Goal: Task Accomplishment & Management: Use online tool/utility

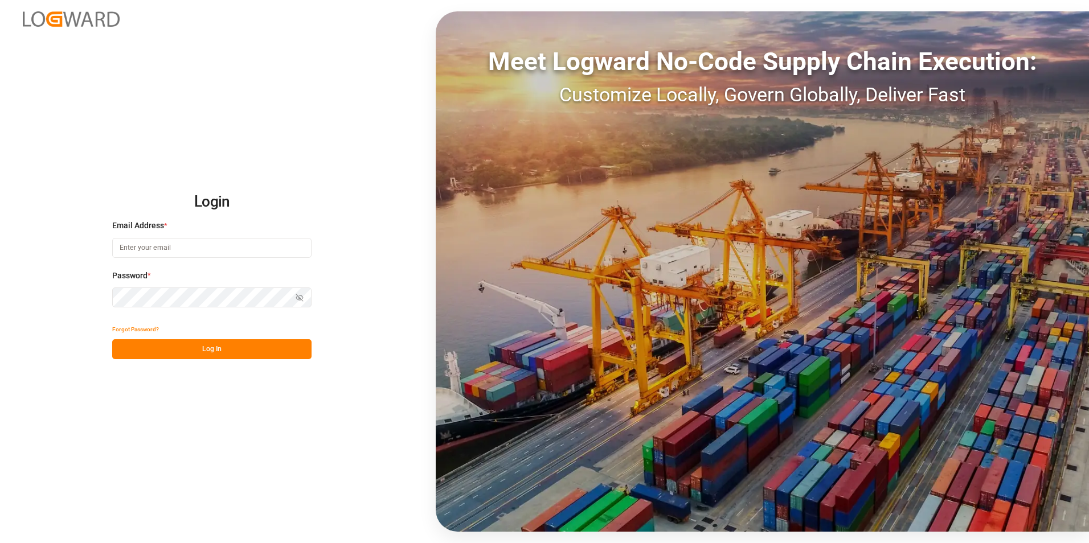
type input "[EMAIL_ADDRESS][DOMAIN_NAME]"
click at [211, 351] on button "Log In" at bounding box center [211, 349] width 199 height 20
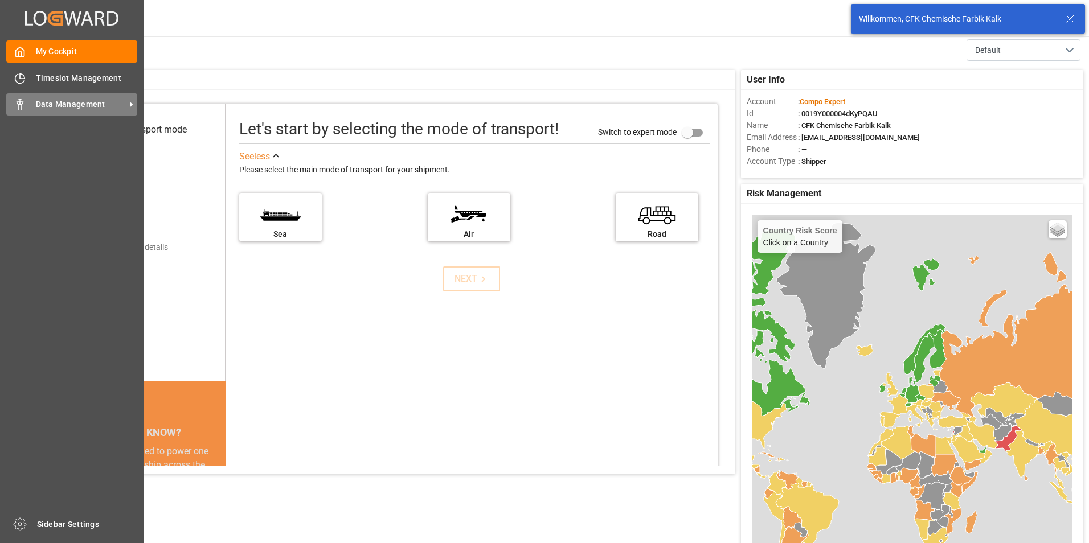
click at [42, 103] on span "Data Management" at bounding box center [81, 105] width 90 height 12
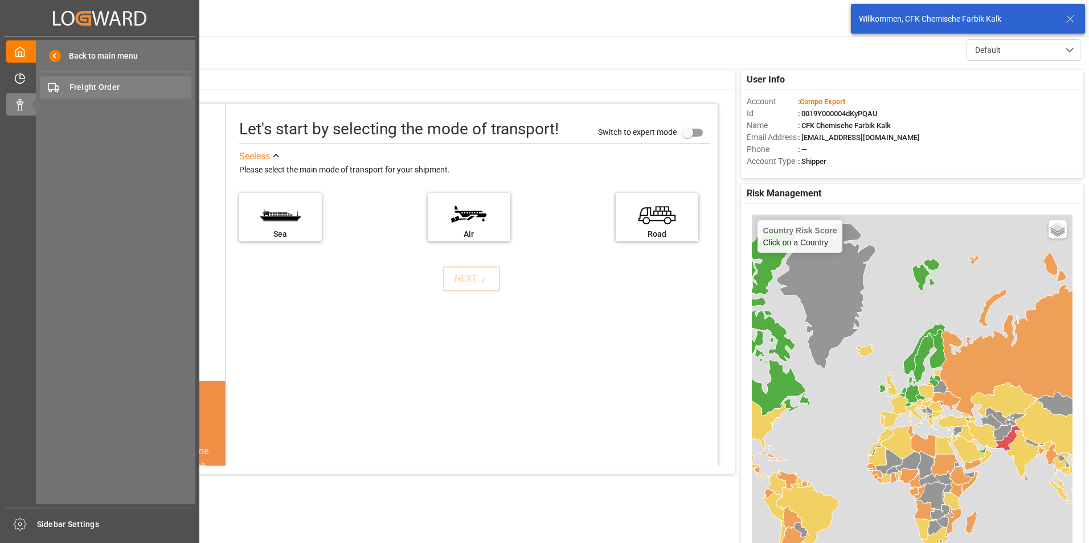
click at [107, 85] on span "Freight Order" at bounding box center [130, 87] width 122 height 12
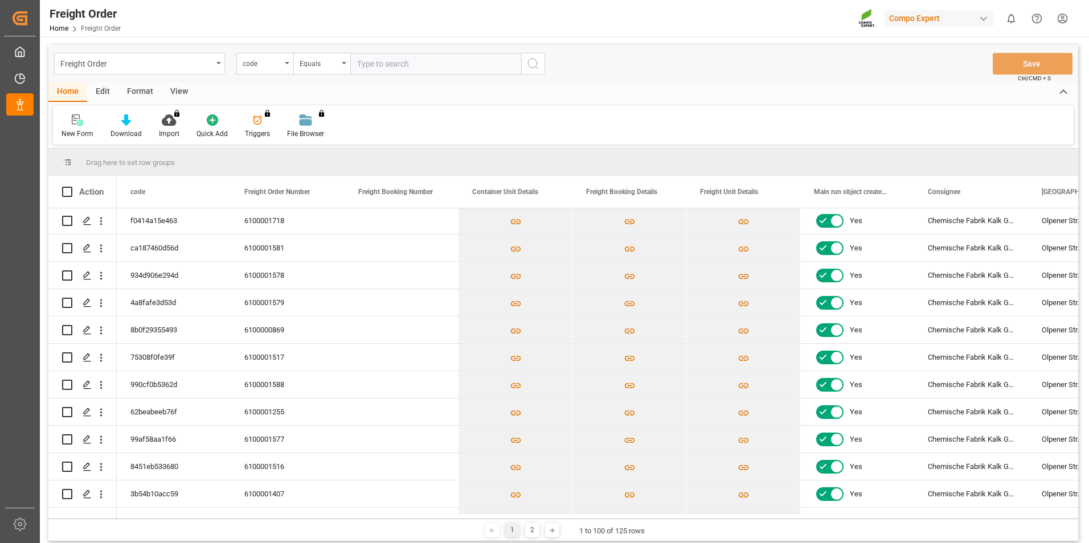
scroll to position [456, 0]
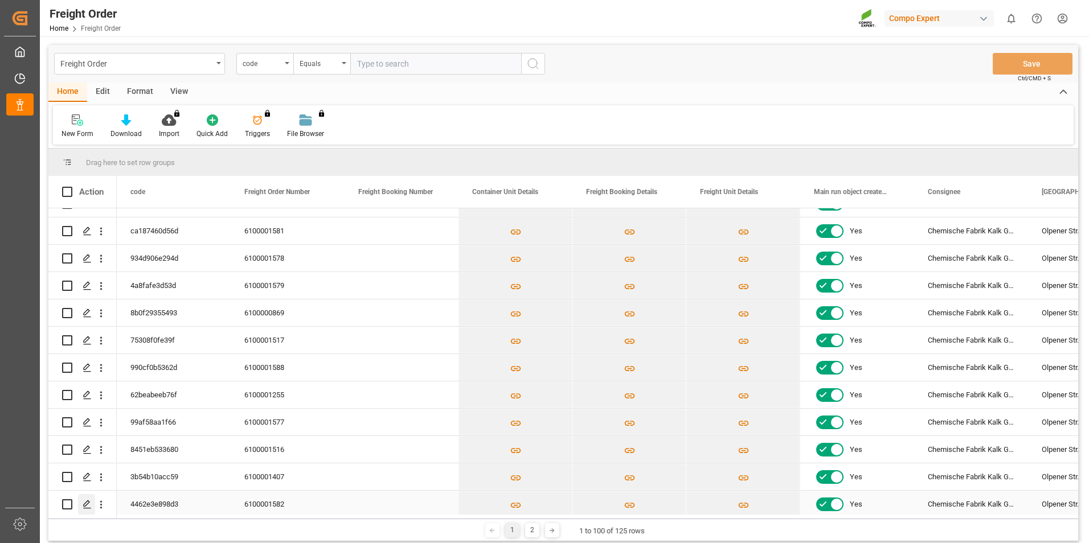
click at [89, 507] on icon "Press SPACE to select this row." at bounding box center [87, 504] width 9 height 9
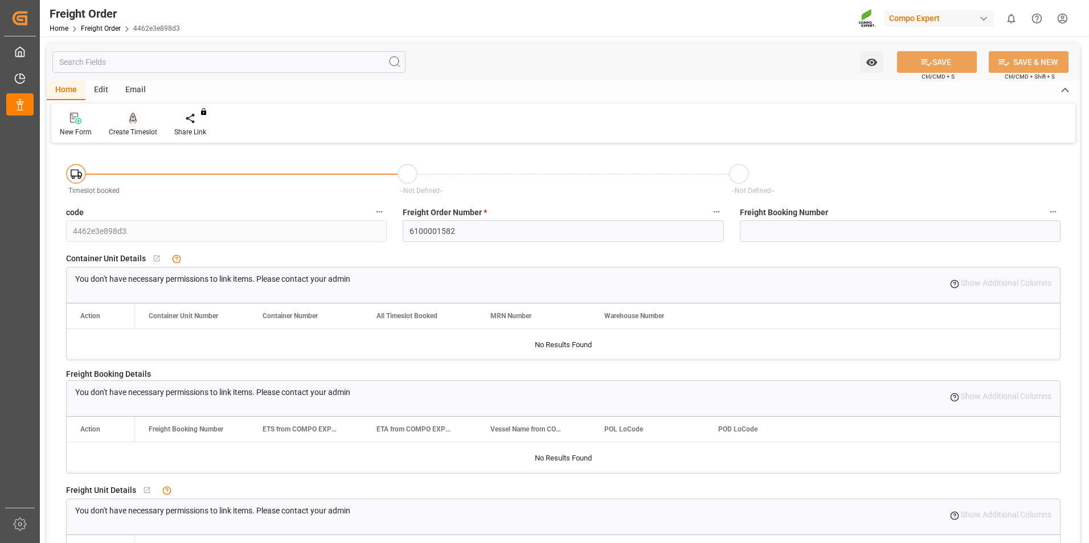
click at [130, 121] on icon at bounding box center [133, 118] width 8 height 10
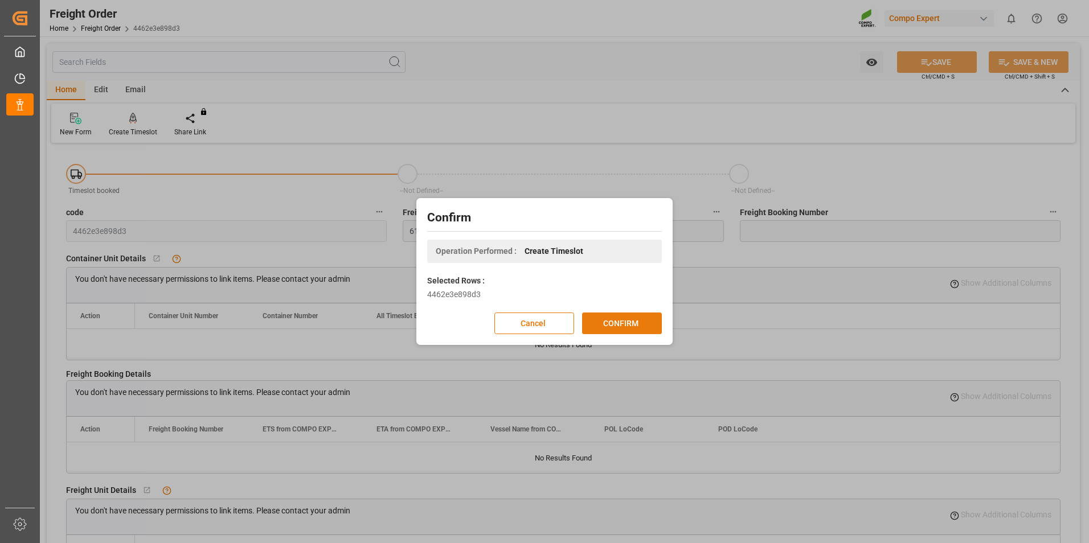
click at [641, 322] on button "CONFIRM" at bounding box center [622, 324] width 80 height 22
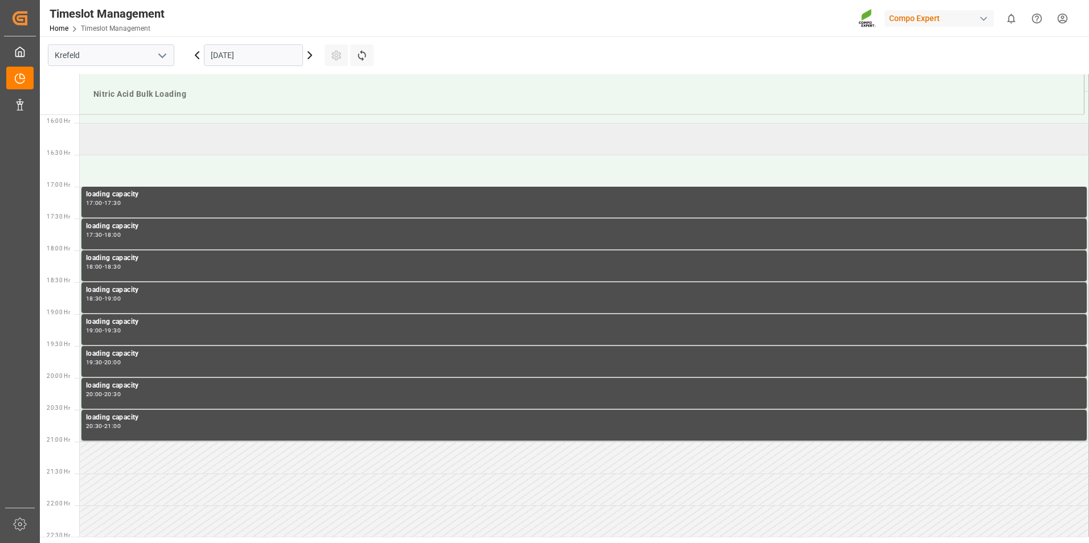
scroll to position [1013, 0]
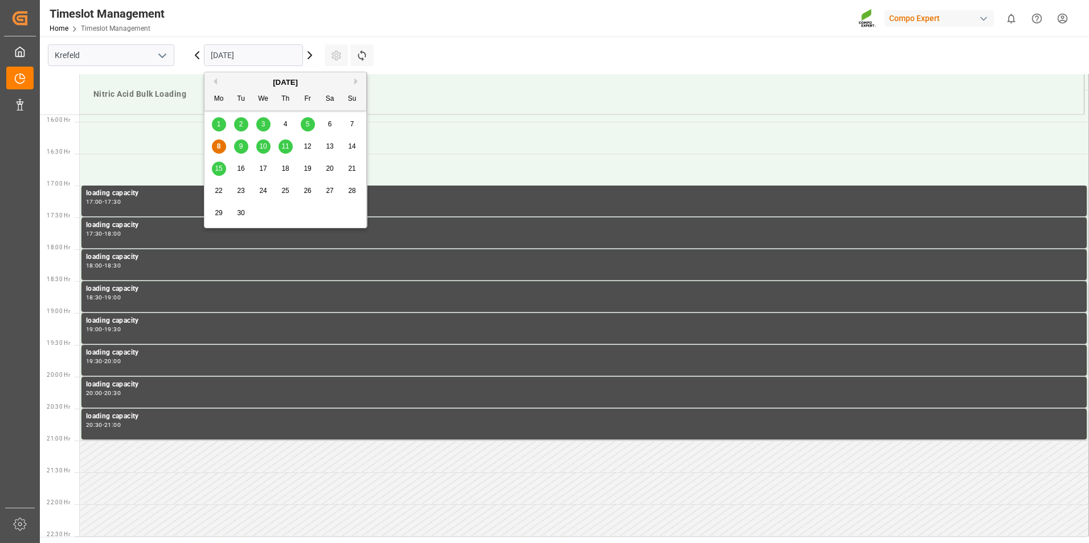
click at [250, 53] on input "[DATE]" at bounding box center [253, 55] width 99 height 22
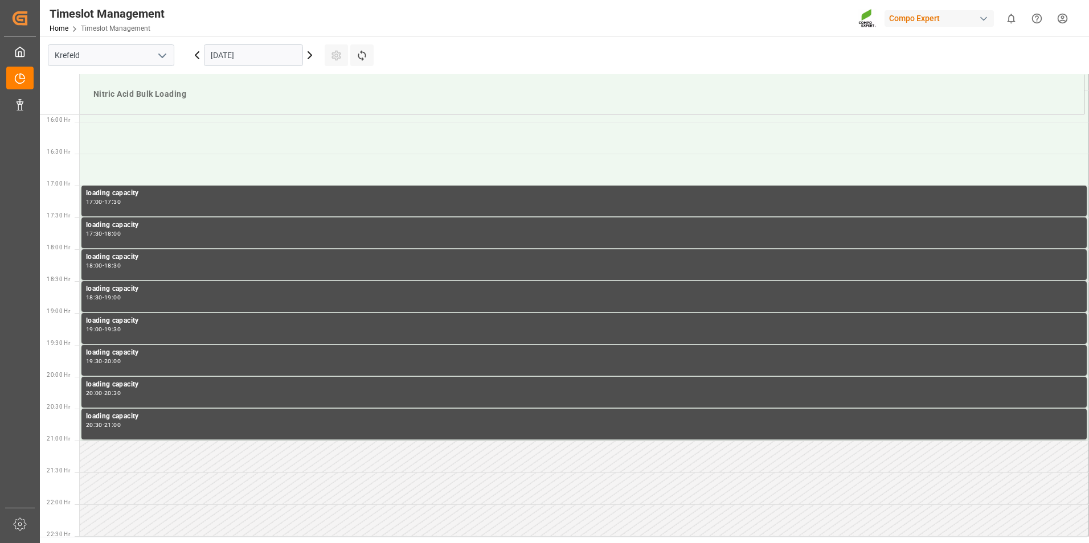
click at [430, 46] on main "[GEOGRAPHIC_DATA] [DATE] Settings Refresh Time Slots Nitric Acid Bulk Loading 0…" at bounding box center [563, 286] width 1047 height 501
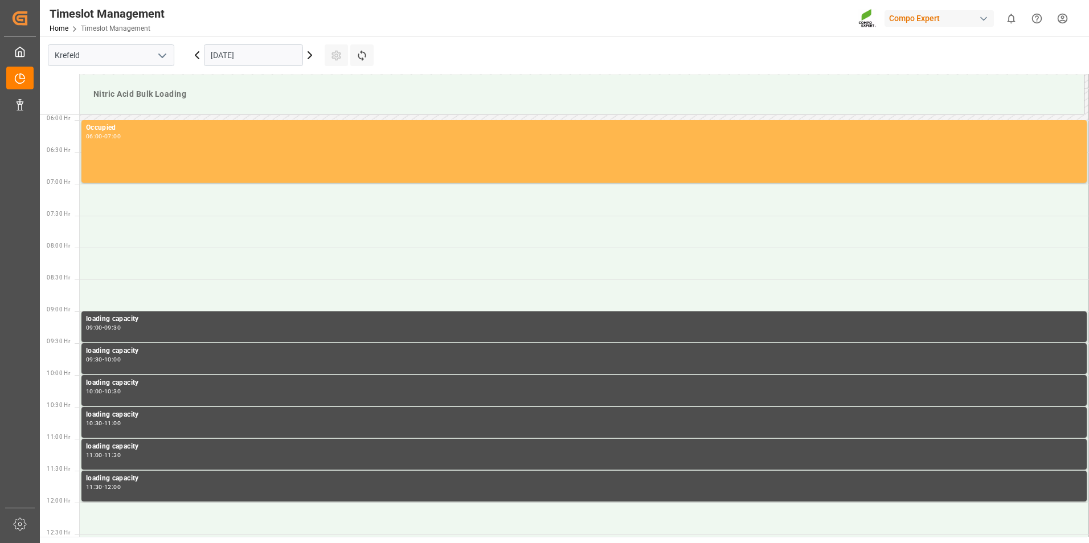
scroll to position [216, 0]
